Goal: Information Seeking & Learning: Learn about a topic

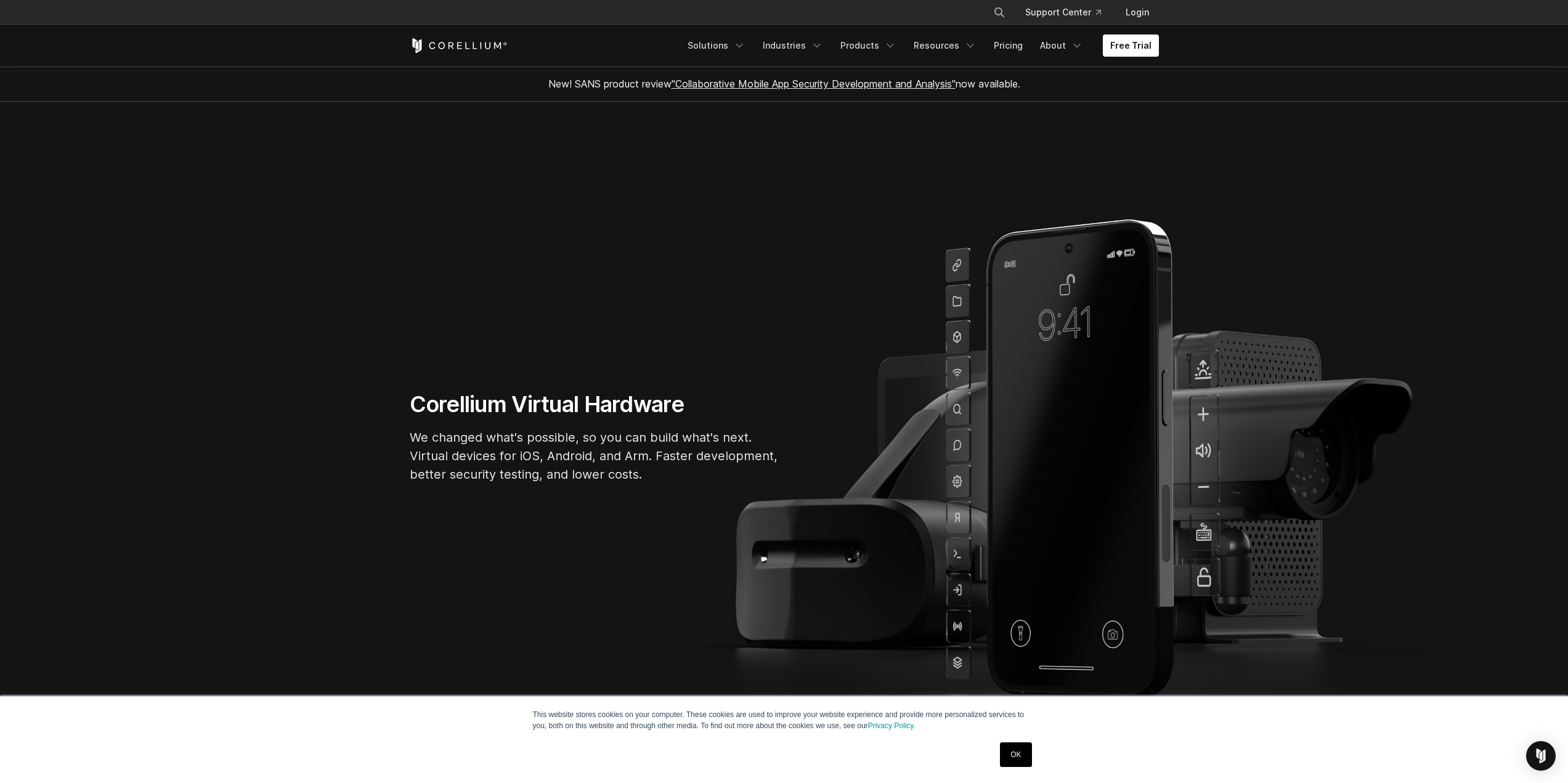
drag, startPoint x: 627, startPoint y: 155, endPoint x: 563, endPoint y: 142, distance: 65.3
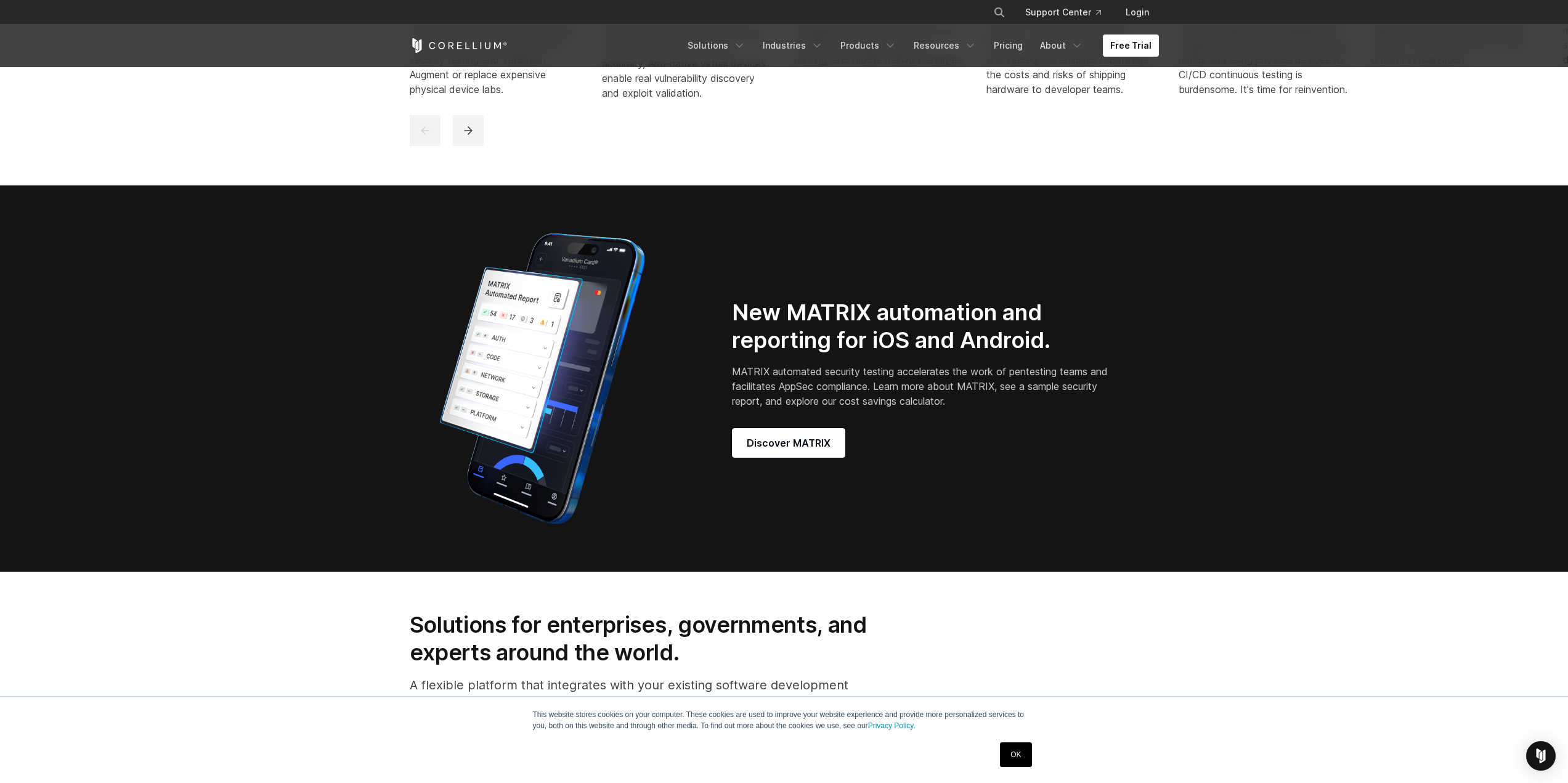
scroll to position [1417, 0]
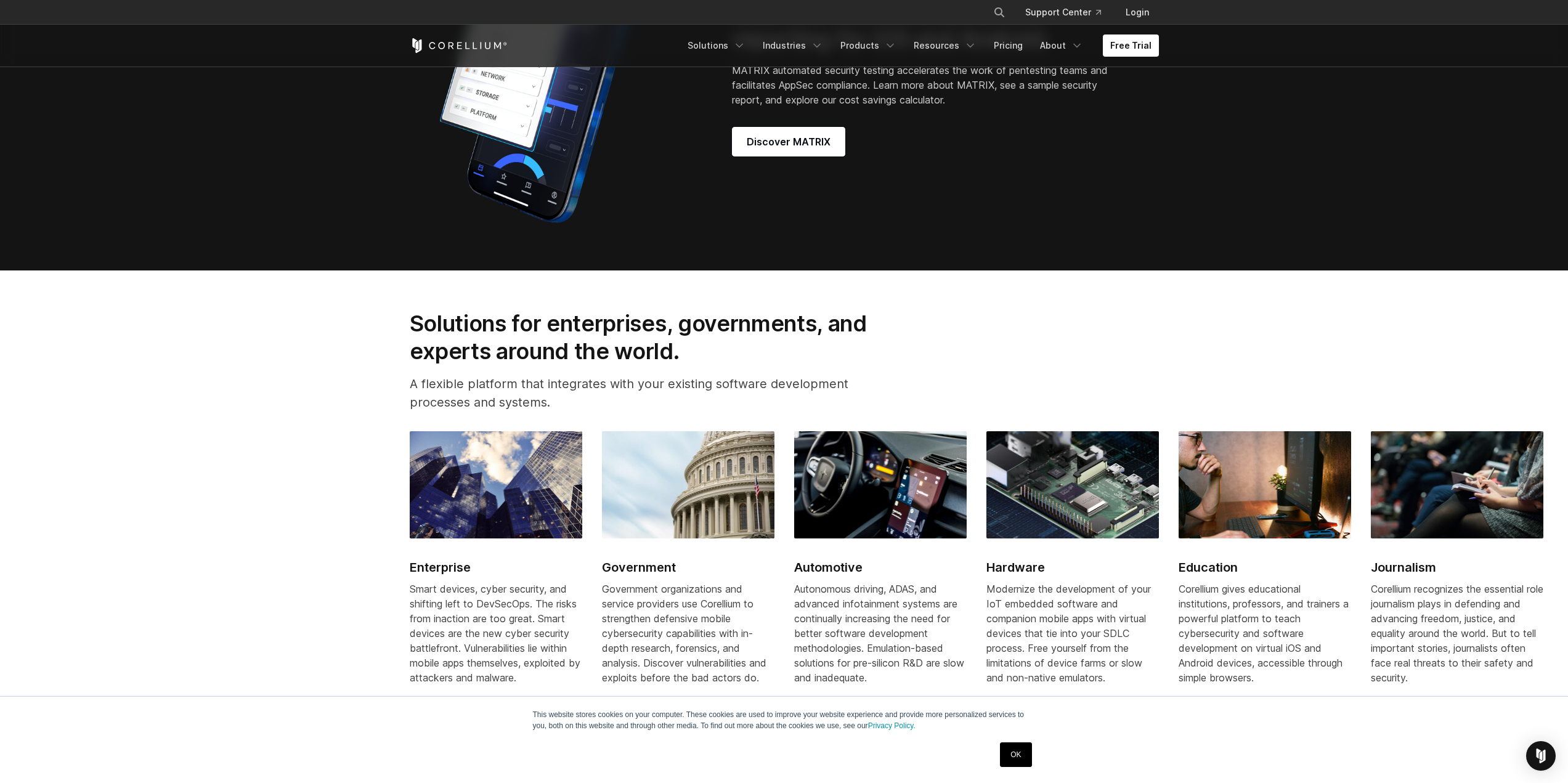
click at [1100, 47] on ul "Solutions Mobile IoT" at bounding box center [920, 45] width 479 height 22
click at [1118, 47] on link "Free Trial" at bounding box center [1131, 45] width 56 height 22
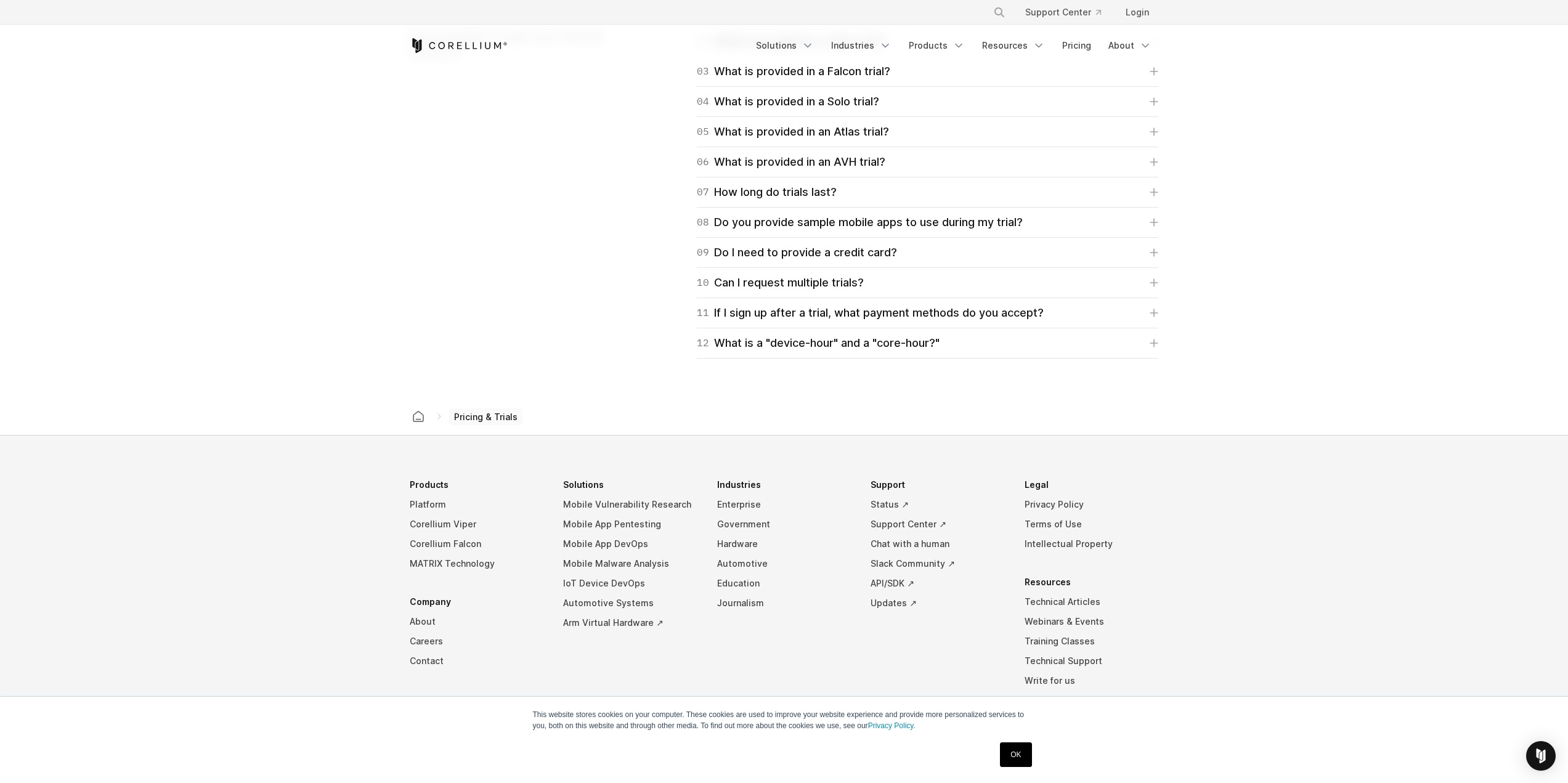
scroll to position [1919, 0]
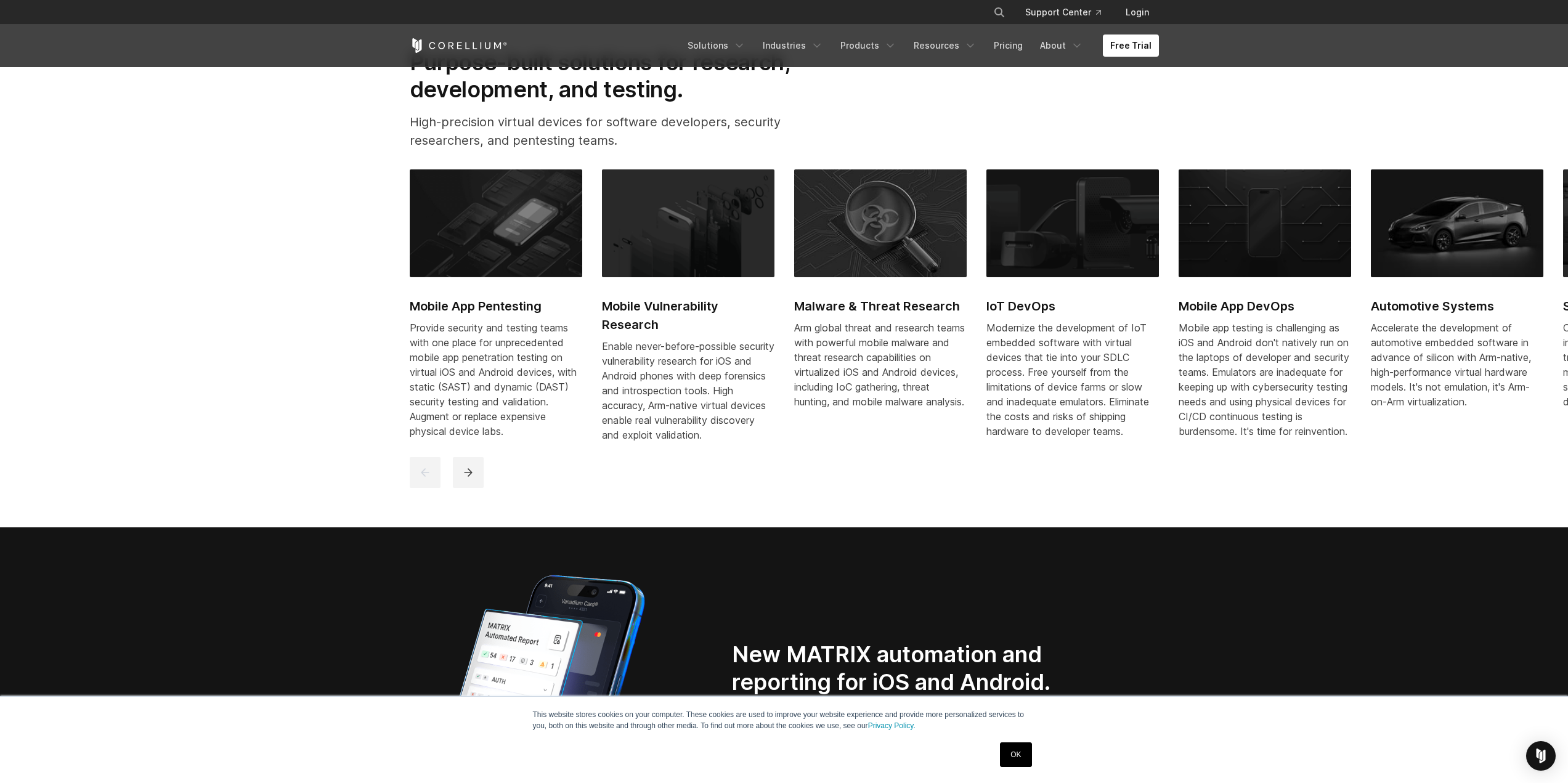
scroll to position [678, 0]
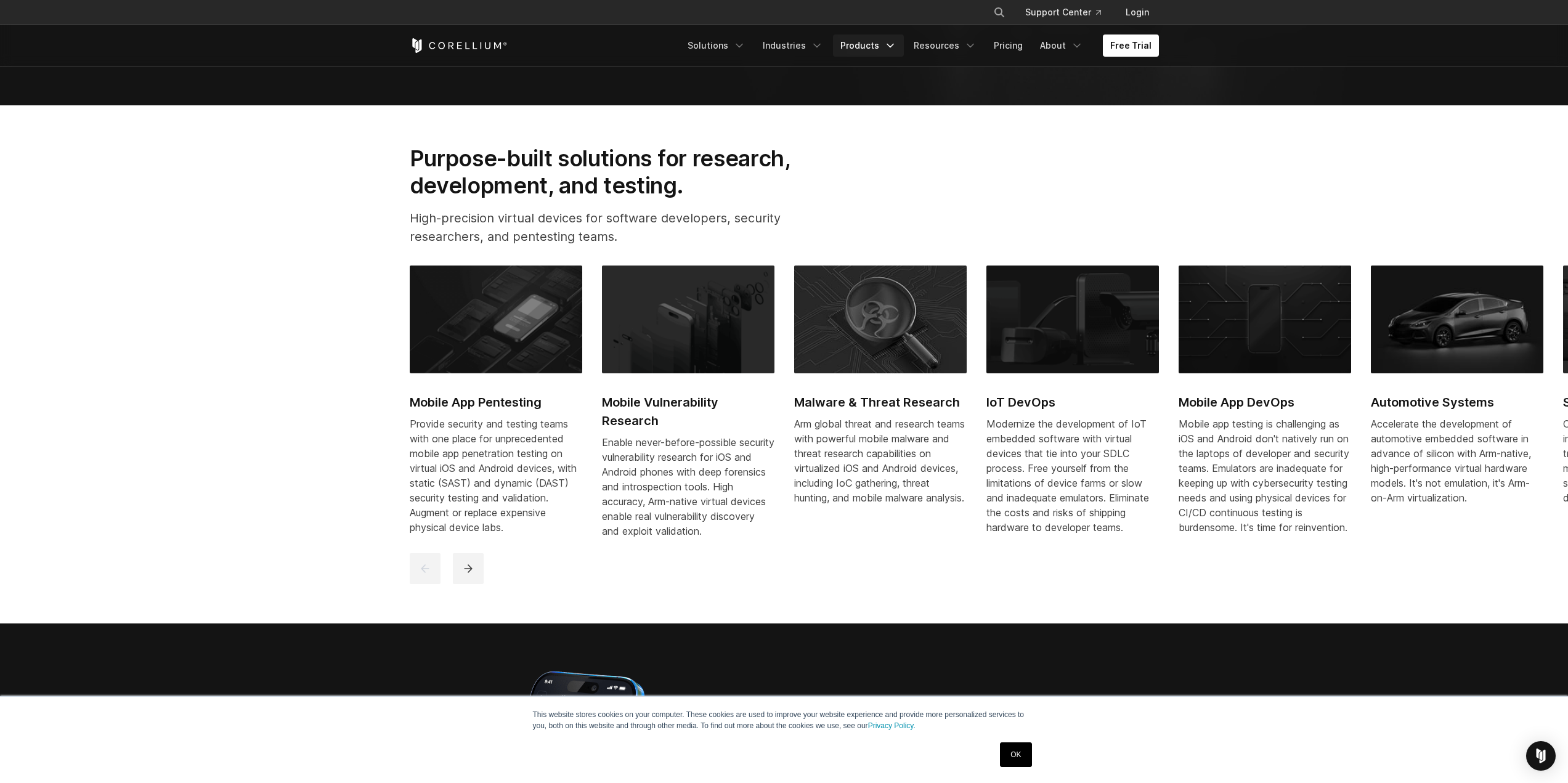
click at [865, 40] on link "Products" at bounding box center [868, 45] width 71 height 22
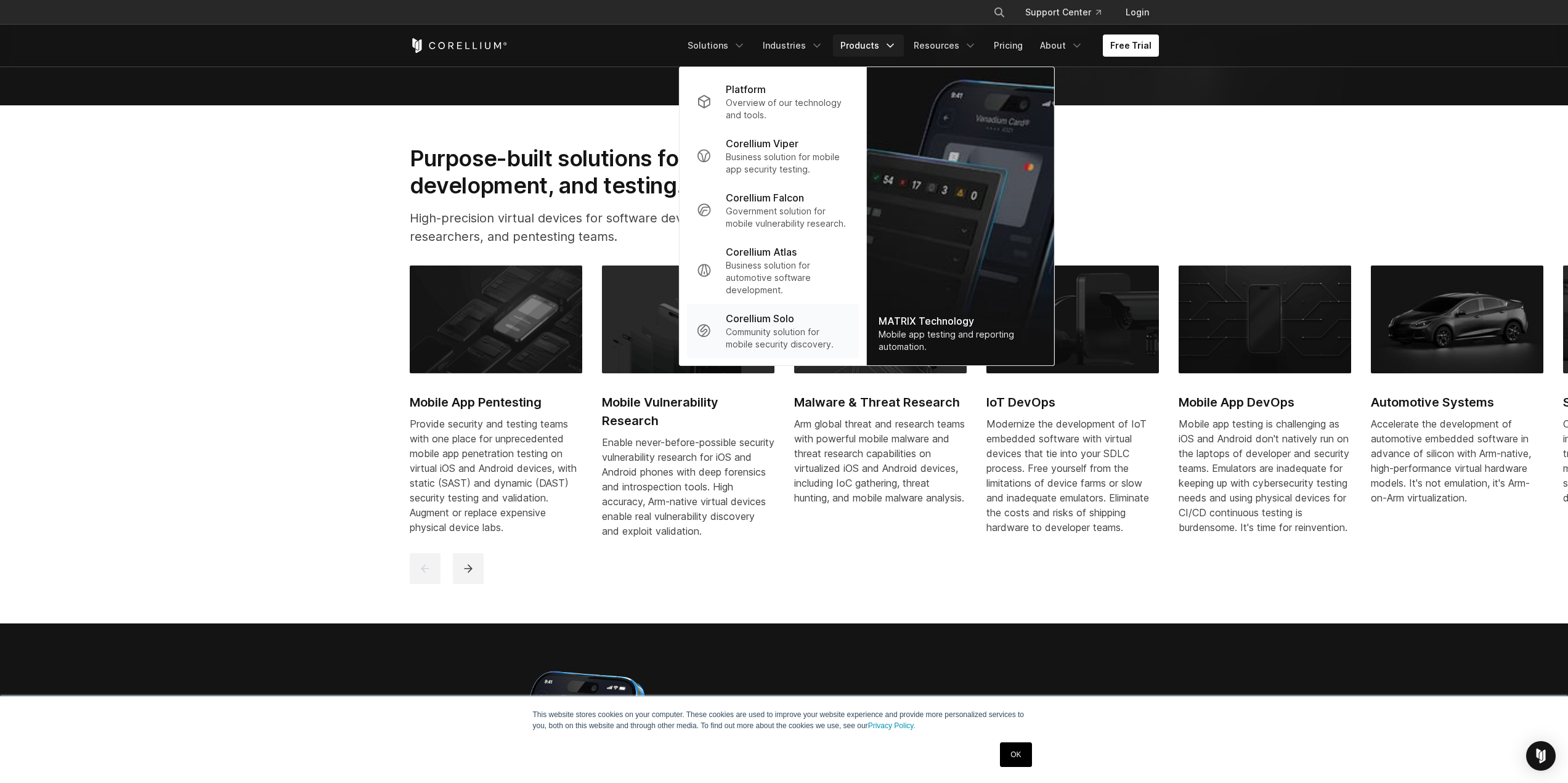
click at [795, 328] on p "Community solution for mobile security discovery." at bounding box center [787, 338] width 123 height 25
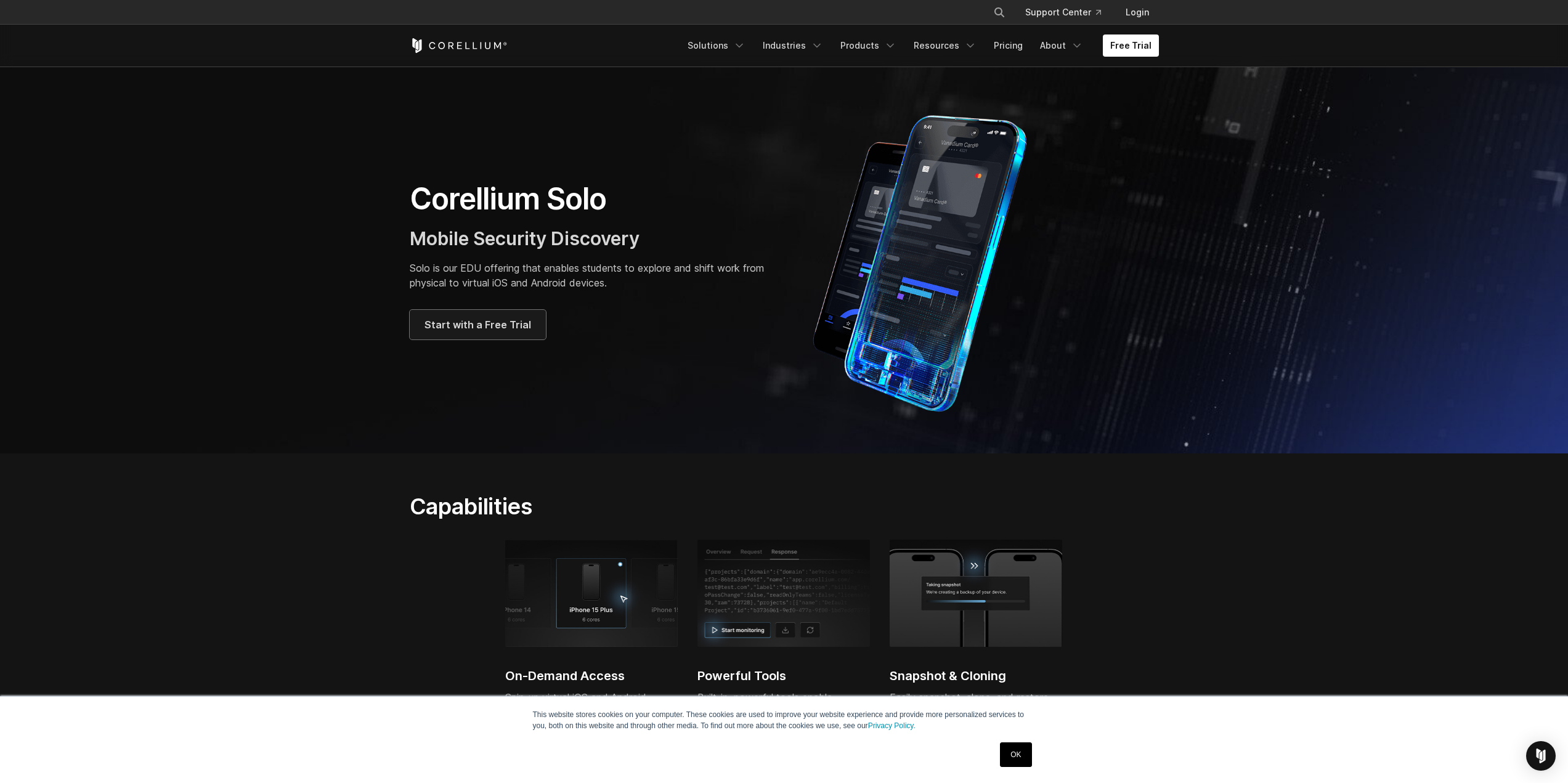
click at [448, 328] on span "Start with a Free Trial" at bounding box center [478, 324] width 106 height 15
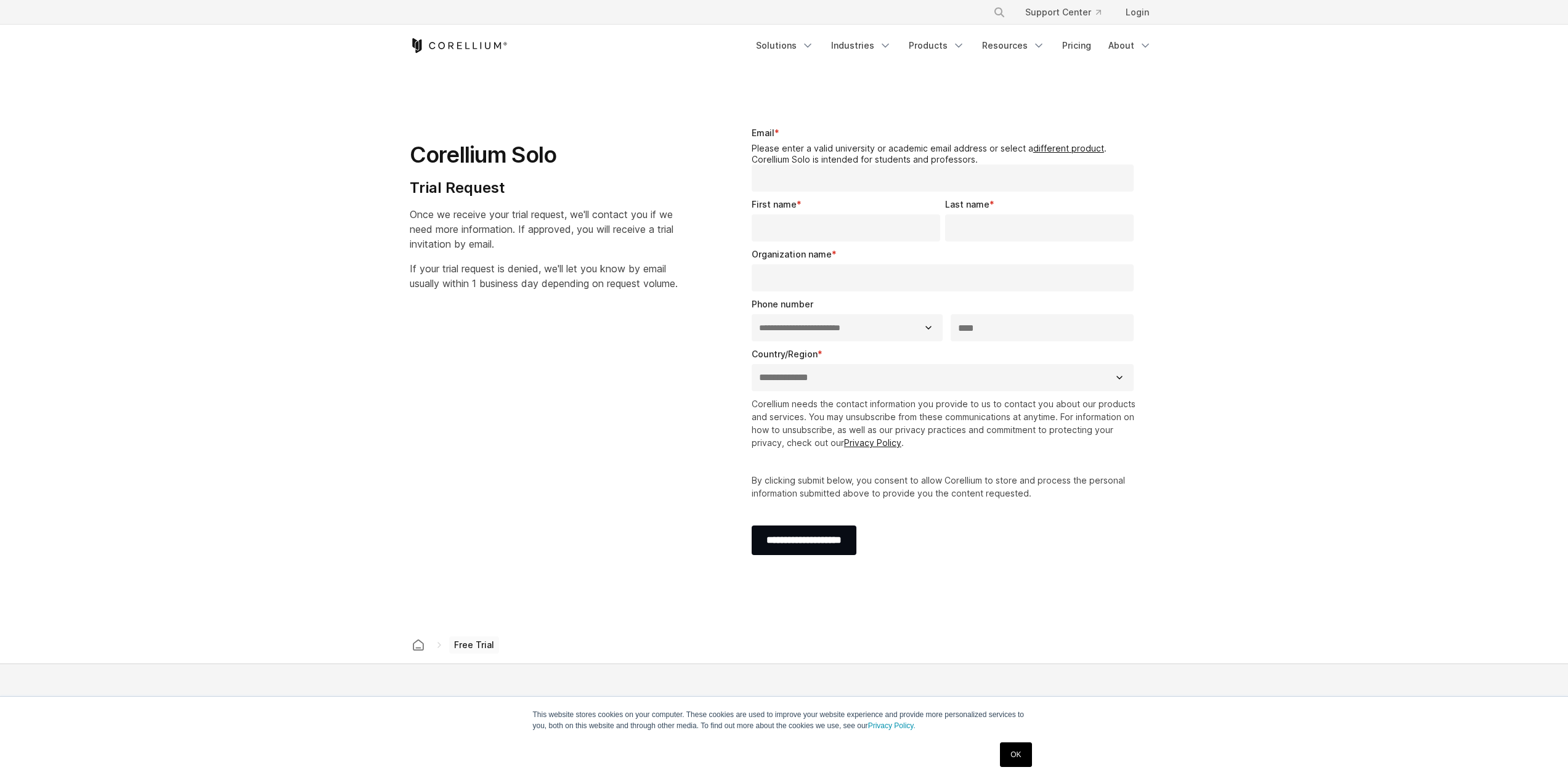
select select "**"
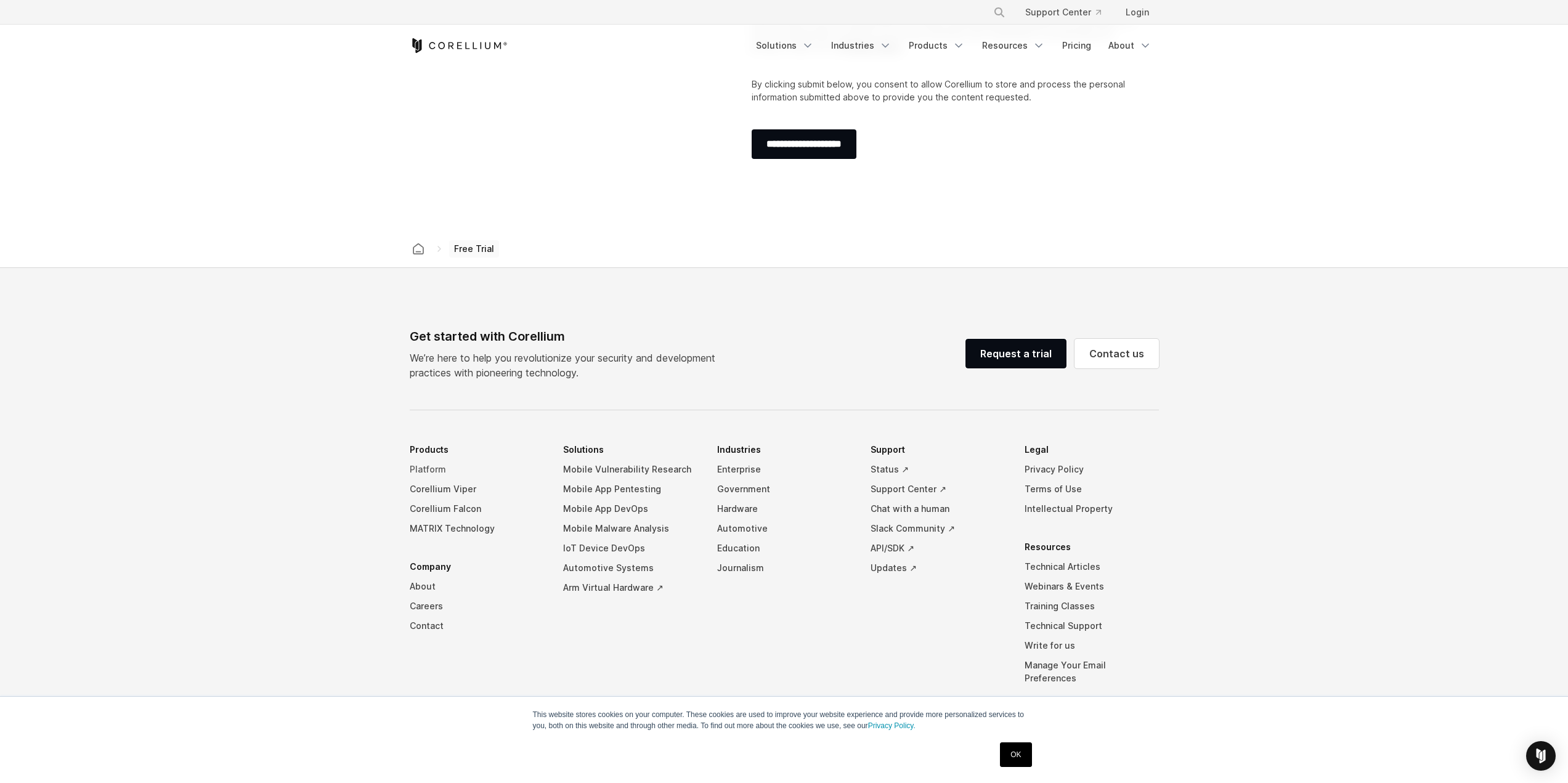
scroll to position [421, 0]
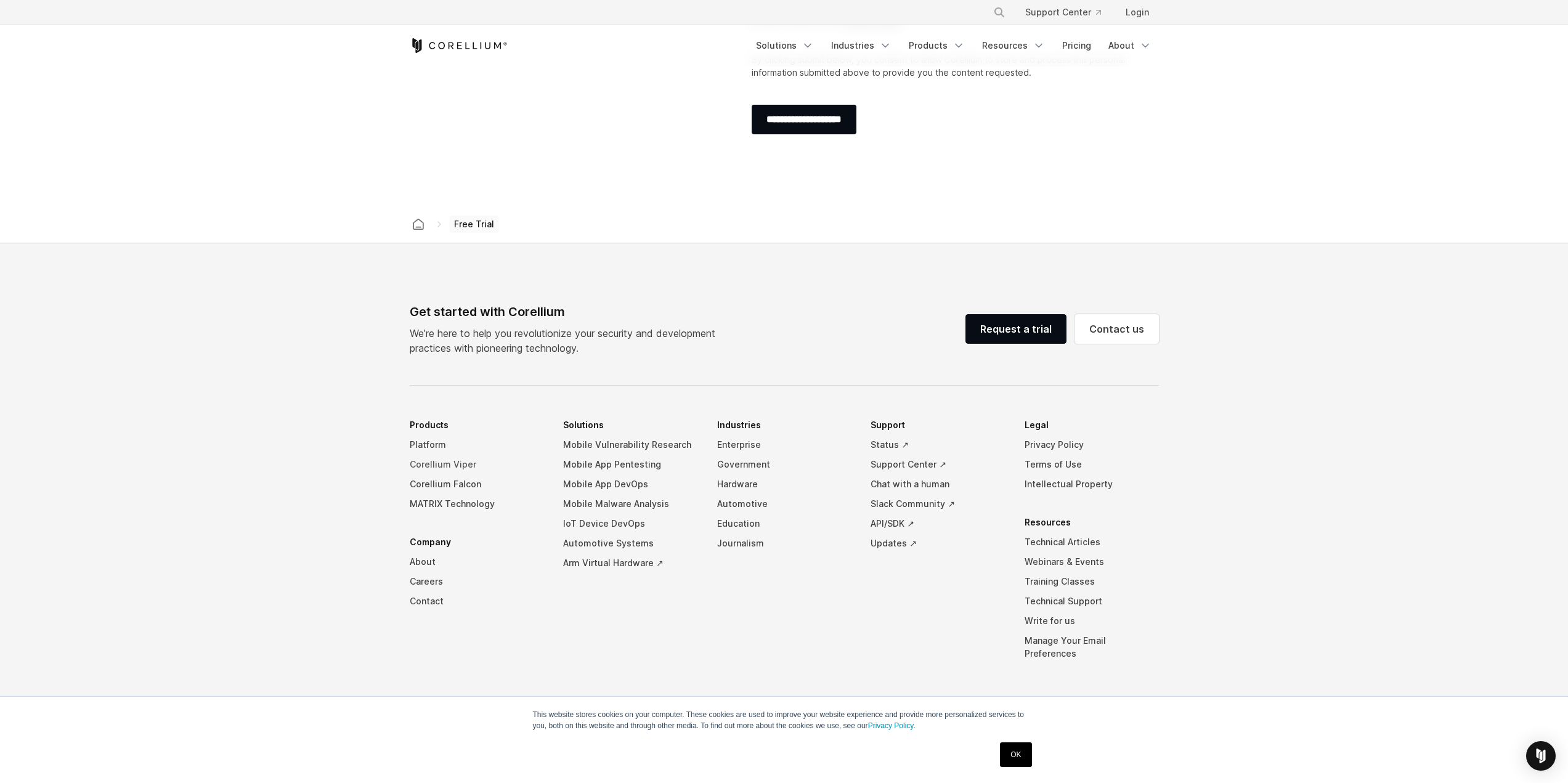
drag, startPoint x: 413, startPoint y: 465, endPoint x: 410, endPoint y: 459, distance: 6.7
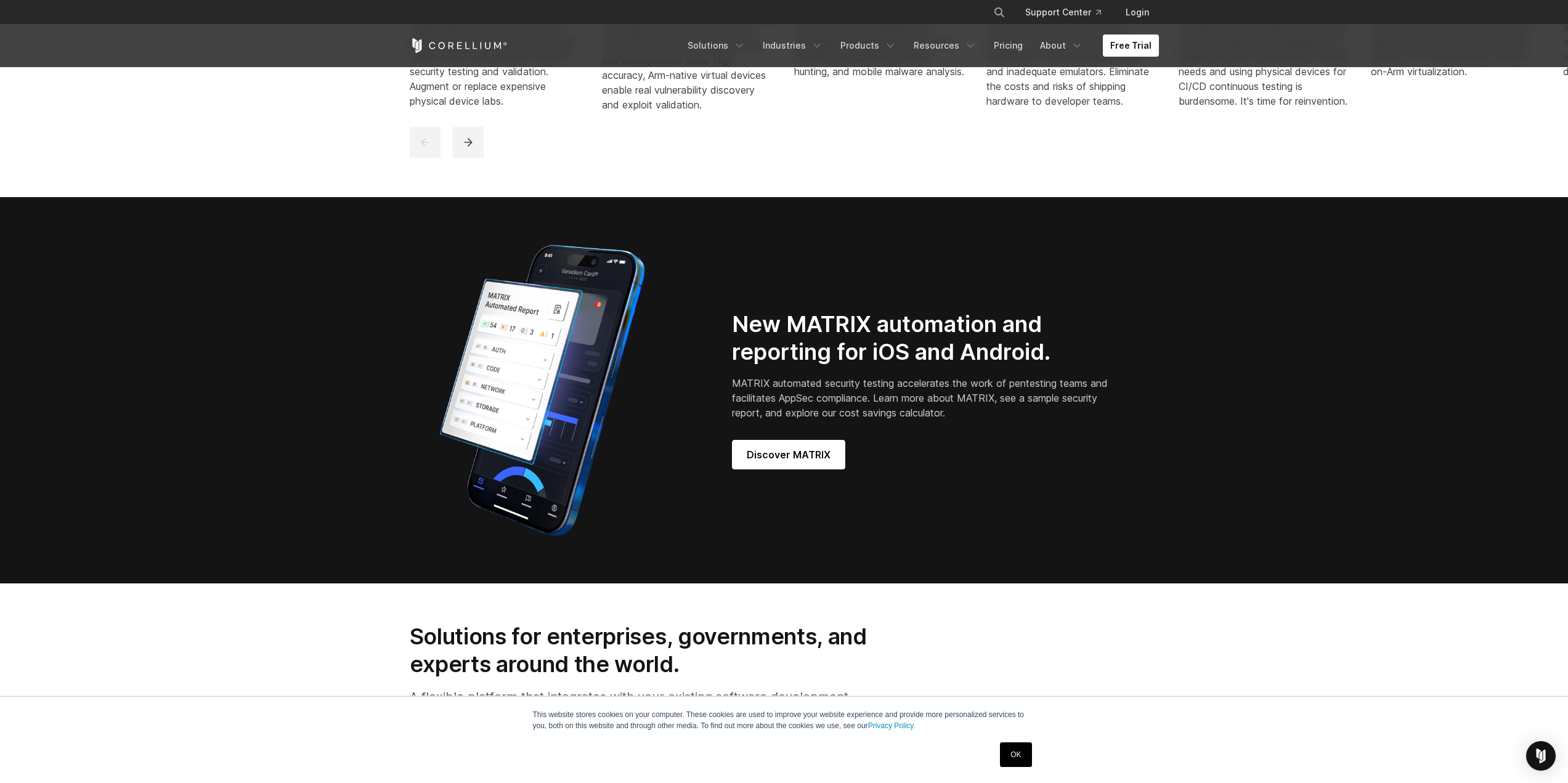
scroll to position [1109, 0]
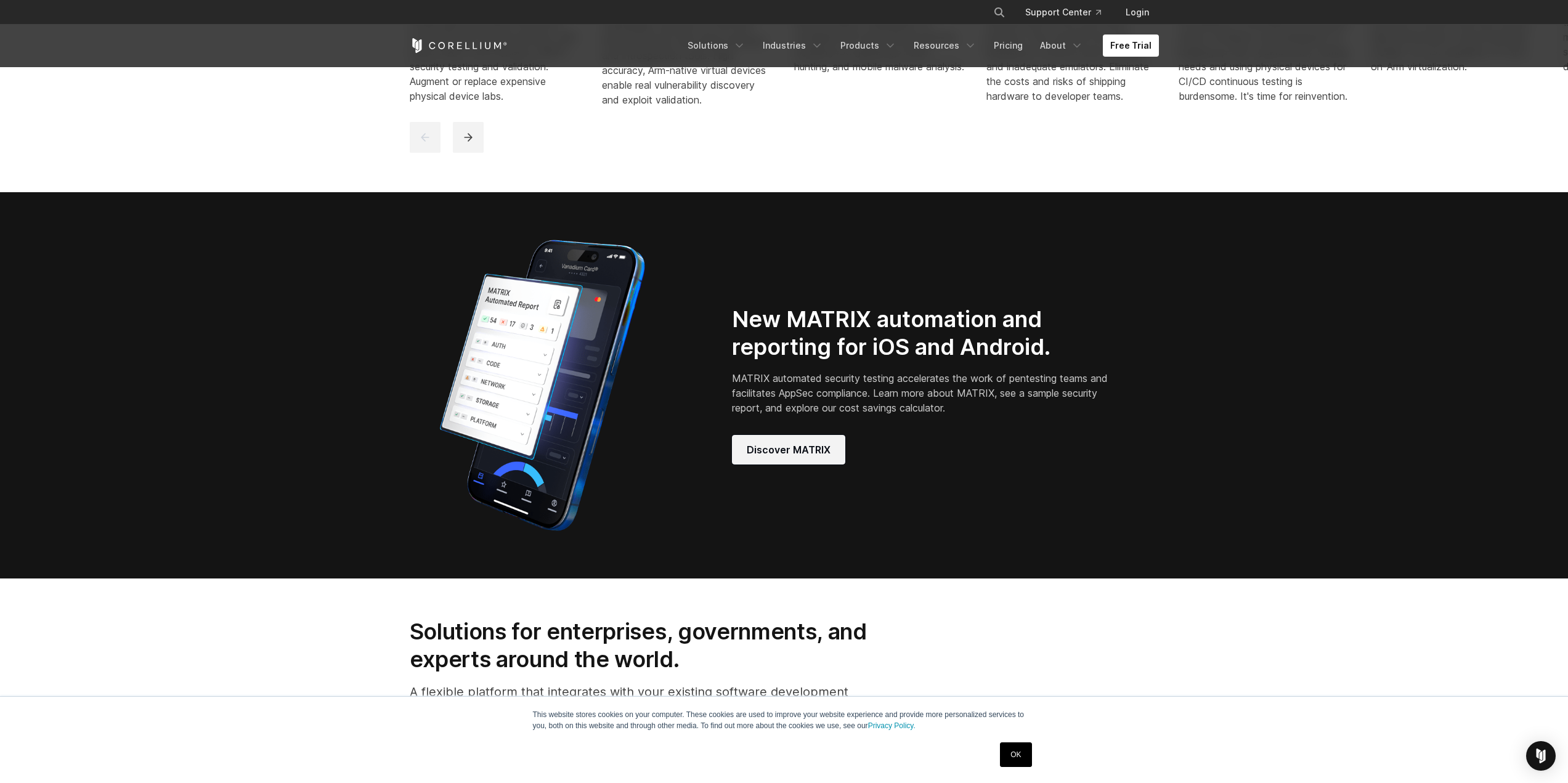
click at [764, 457] on span "Discover MATRIX" at bounding box center [789, 449] width 84 height 15
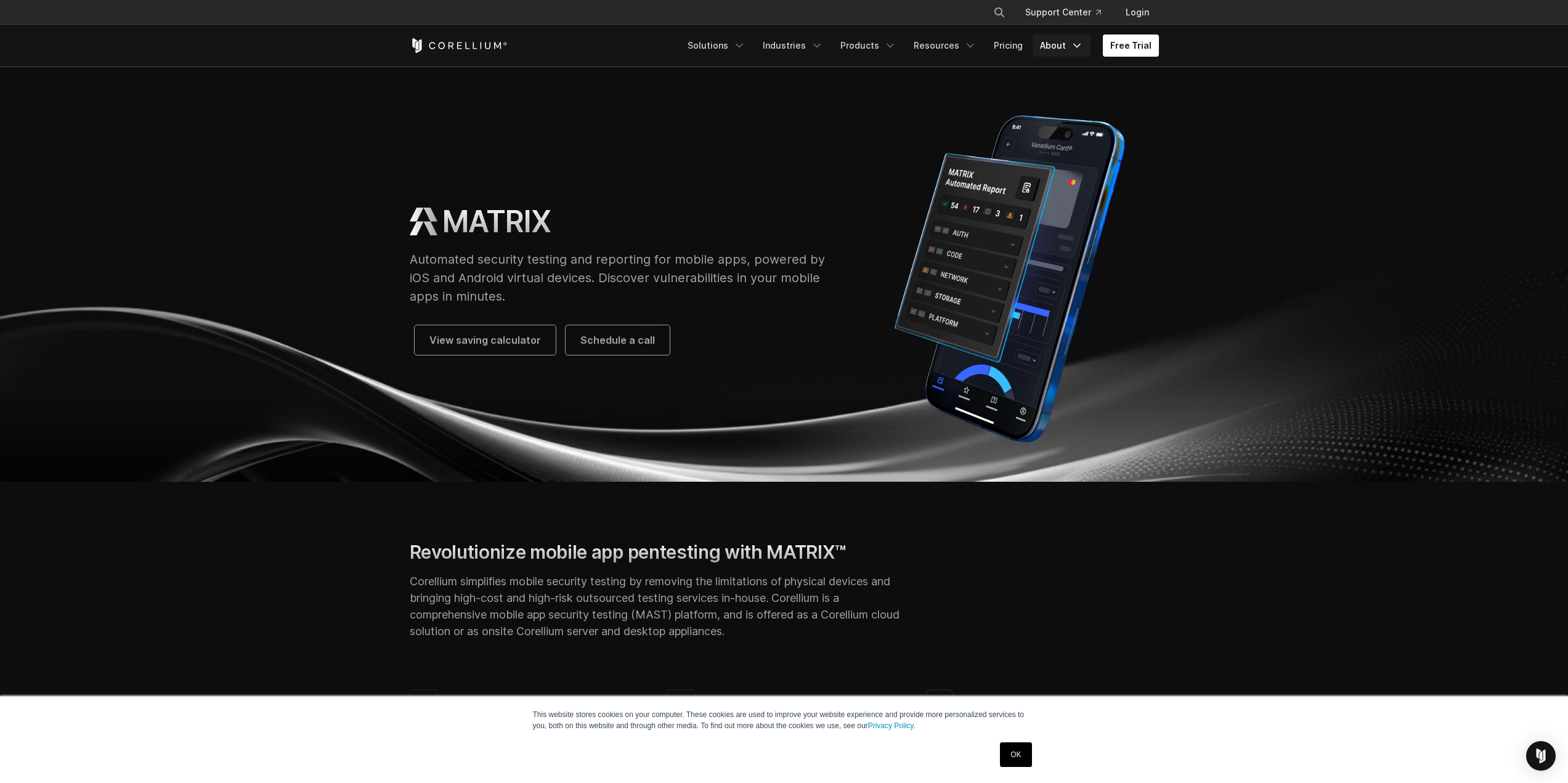
click at [1065, 43] on link "About" at bounding box center [1062, 45] width 58 height 22
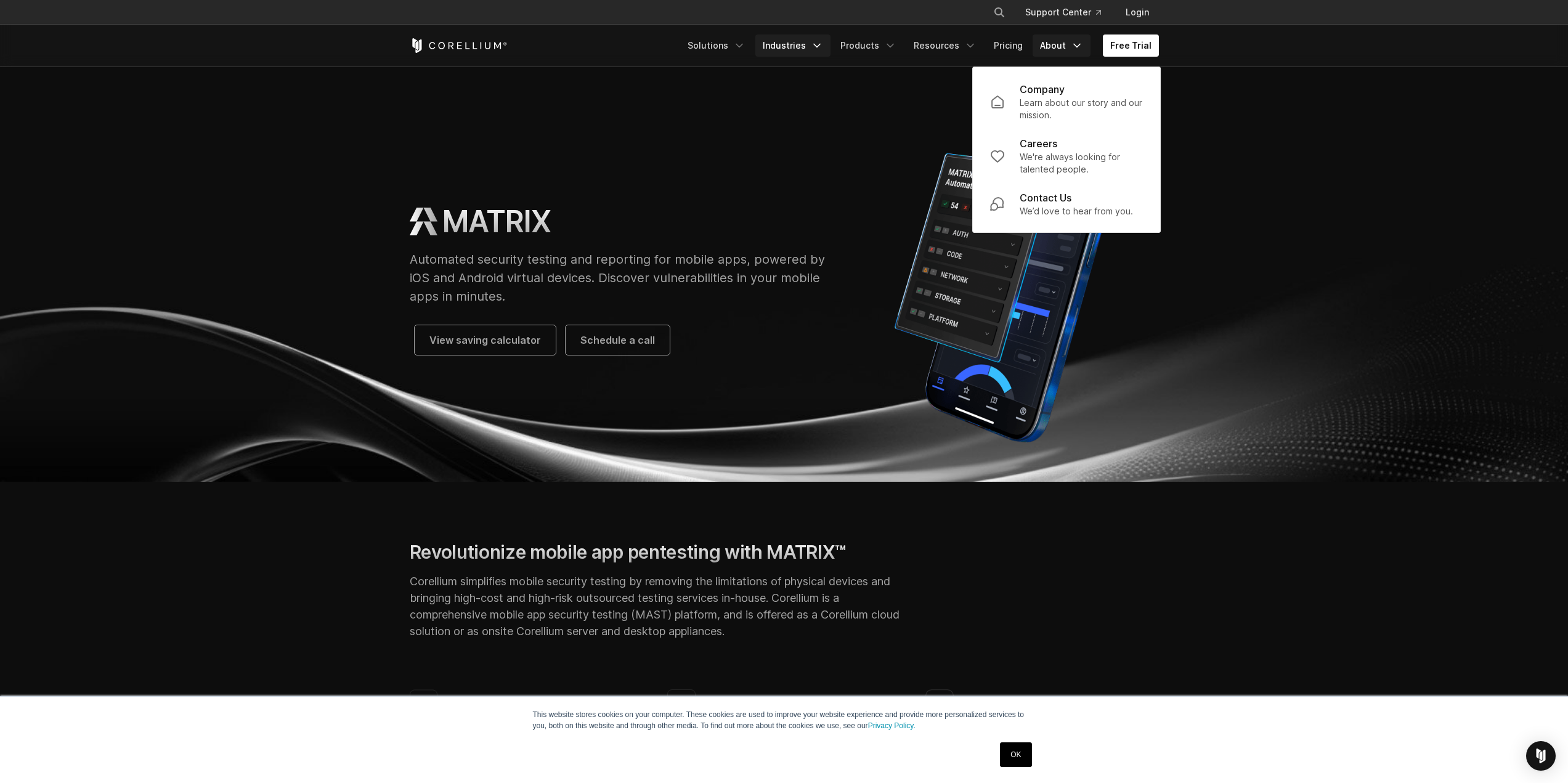
click at [793, 45] on link "Industries" at bounding box center [793, 45] width 75 height 22
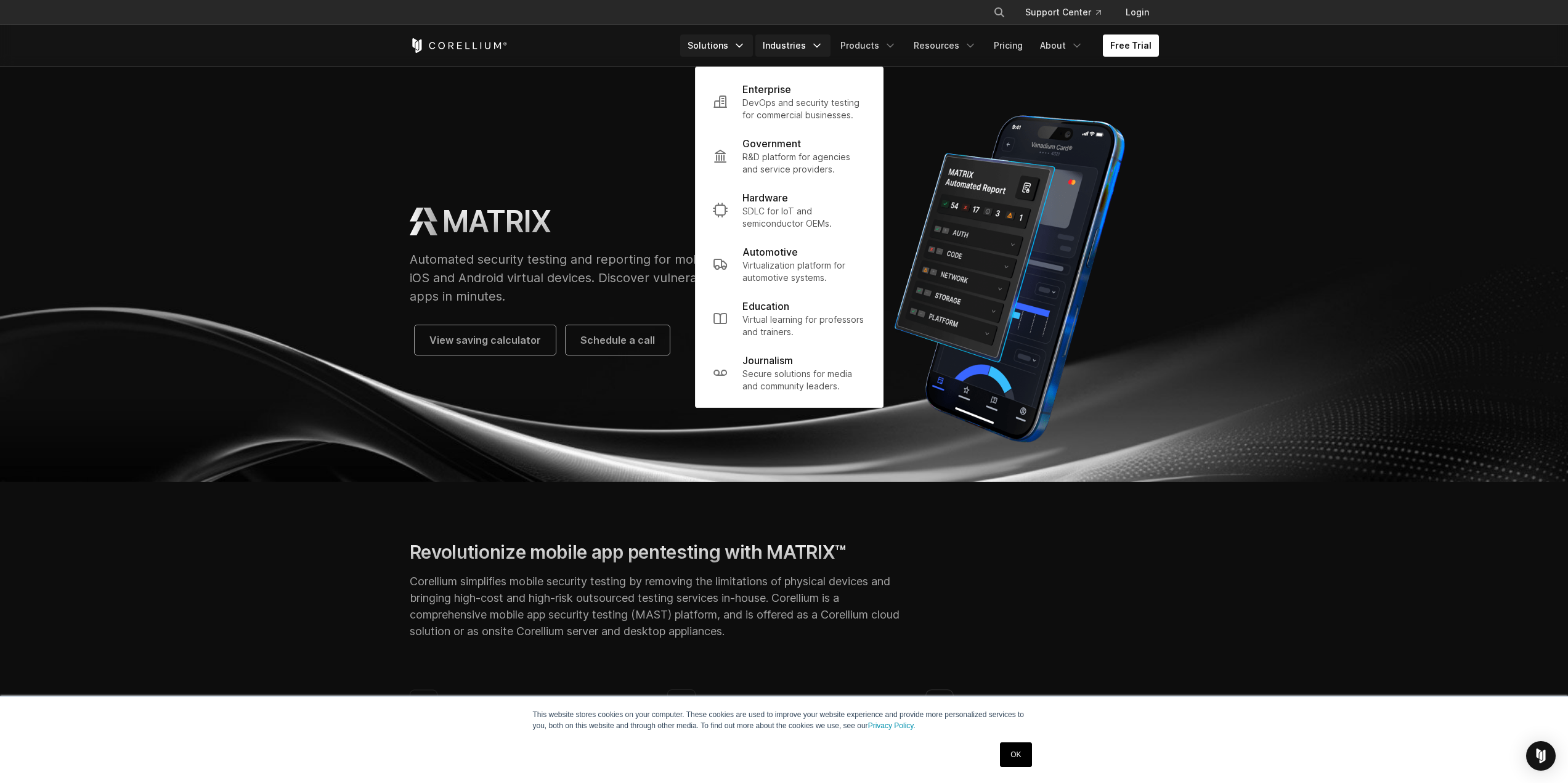
click at [734, 56] on link "Solutions" at bounding box center [716, 45] width 73 height 22
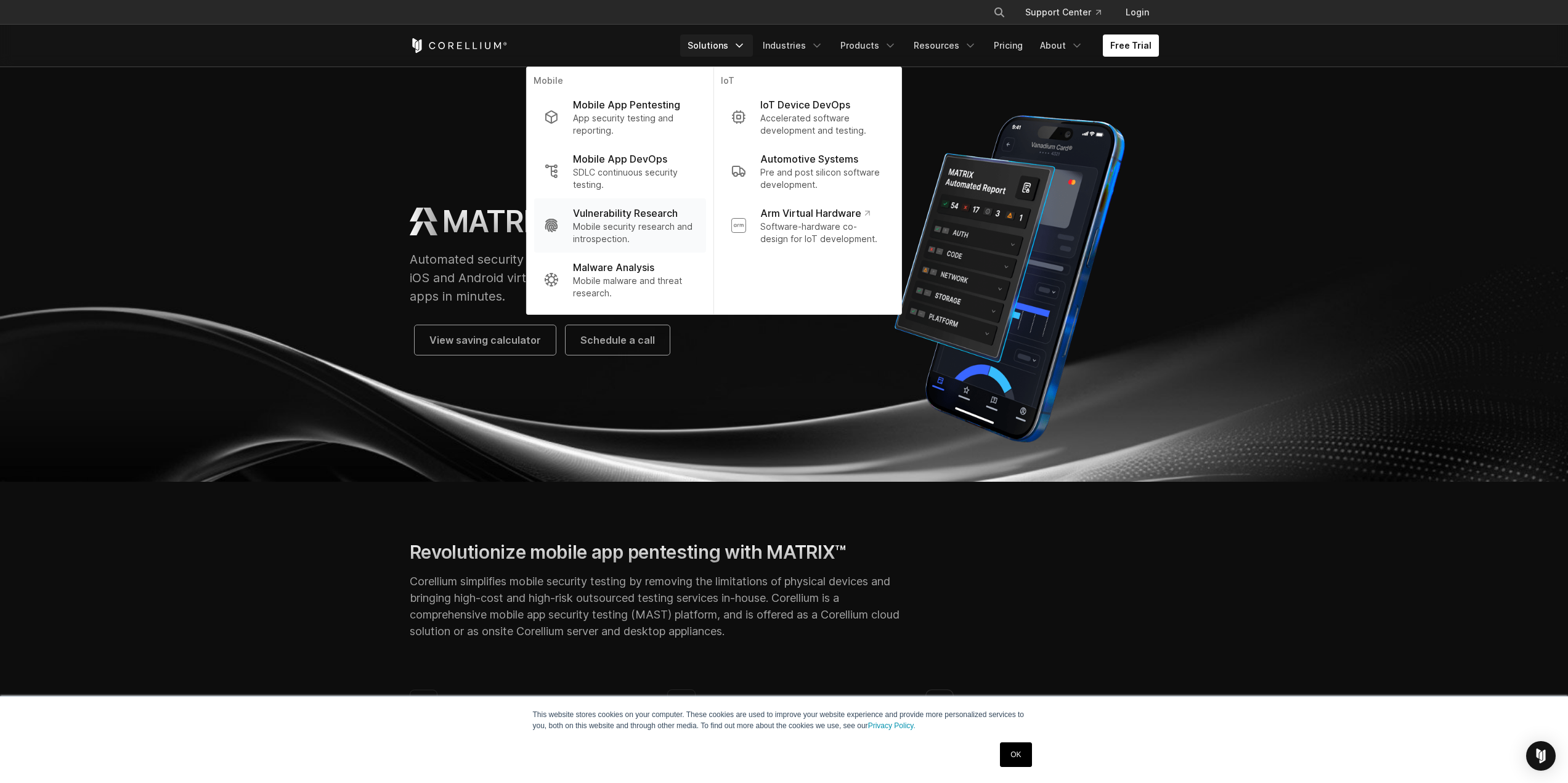
click at [615, 228] on p "Mobile security research and introspection." at bounding box center [634, 232] width 123 height 25
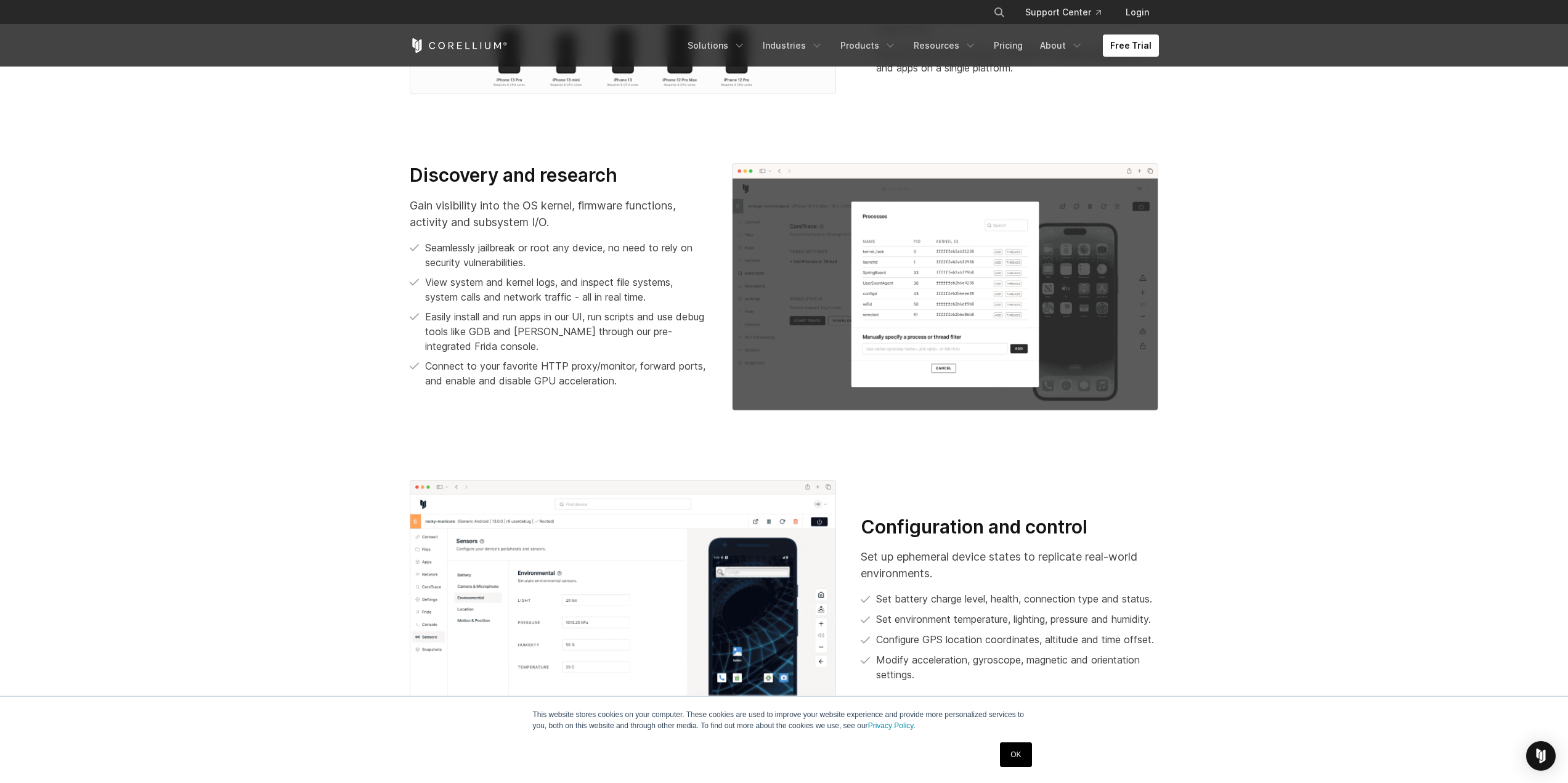
scroll to position [1294, 0]
